Goal: Browse casually: Explore the website without a specific task or goal

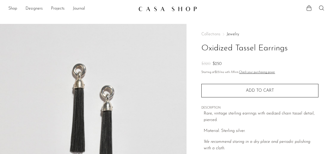
drag, startPoint x: 210, startPoint y: 49, endPoint x: 293, endPoint y: 50, distance: 82.8
click at [293, 50] on div "Collections Jewelry Oxidized Tassel Earrings $320 $250 Starting at $23 /mo with…" at bounding box center [260, 146] width 147 height 245
copy h1 "Oxidized Tassel Earrings"
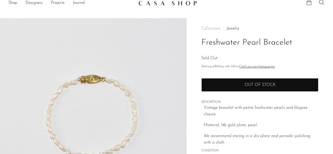
scroll to position [130, 0]
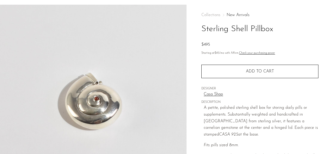
scroll to position [26, 0]
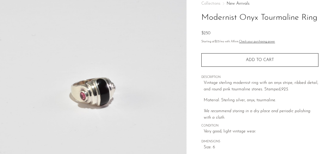
scroll to position [26, 0]
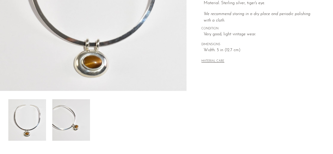
scroll to position [130, 0]
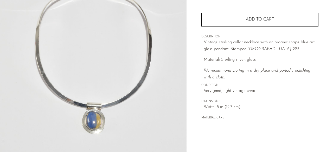
scroll to position [130, 0]
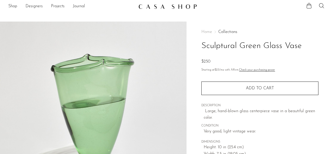
scroll to position [2, 0]
drag, startPoint x: 230, startPoint y: 45, endPoint x: 315, endPoint y: 47, distance: 85.2
click at [315, 47] on h1 "Sculptural Green Glass Vase" at bounding box center [260, 46] width 117 height 13
click at [326, 3] on div "Shop Featured New Arrivals Bestsellers Coming Soon Jewelry Jewelry All Earrings…" at bounding box center [166, 6] width 333 height 9
click at [322, 5] on icon at bounding box center [322, 6] width 6 height 6
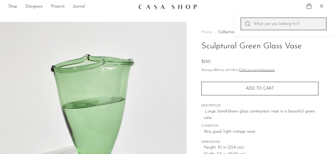
paste input "Sculptural Green Glass Vase"
click at [277, 24] on input "Sculptural Green Glass Vase" at bounding box center [284, 24] width 86 height 12
type input "Sculptural Glass Vase"
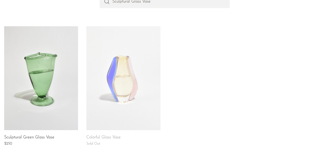
scroll to position [71, 0]
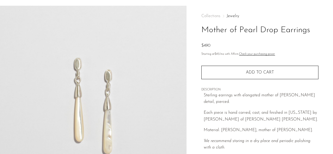
scroll to position [26, 0]
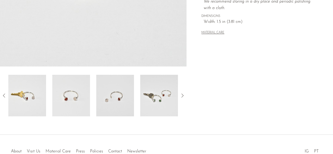
scroll to position [156, 0]
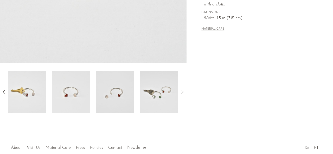
click at [68, 93] on img at bounding box center [71, 92] width 38 height 42
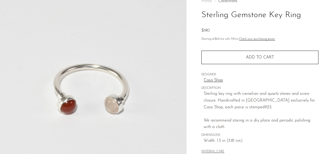
scroll to position [0, 0]
